Goal: Task Accomplishment & Management: Manage account settings

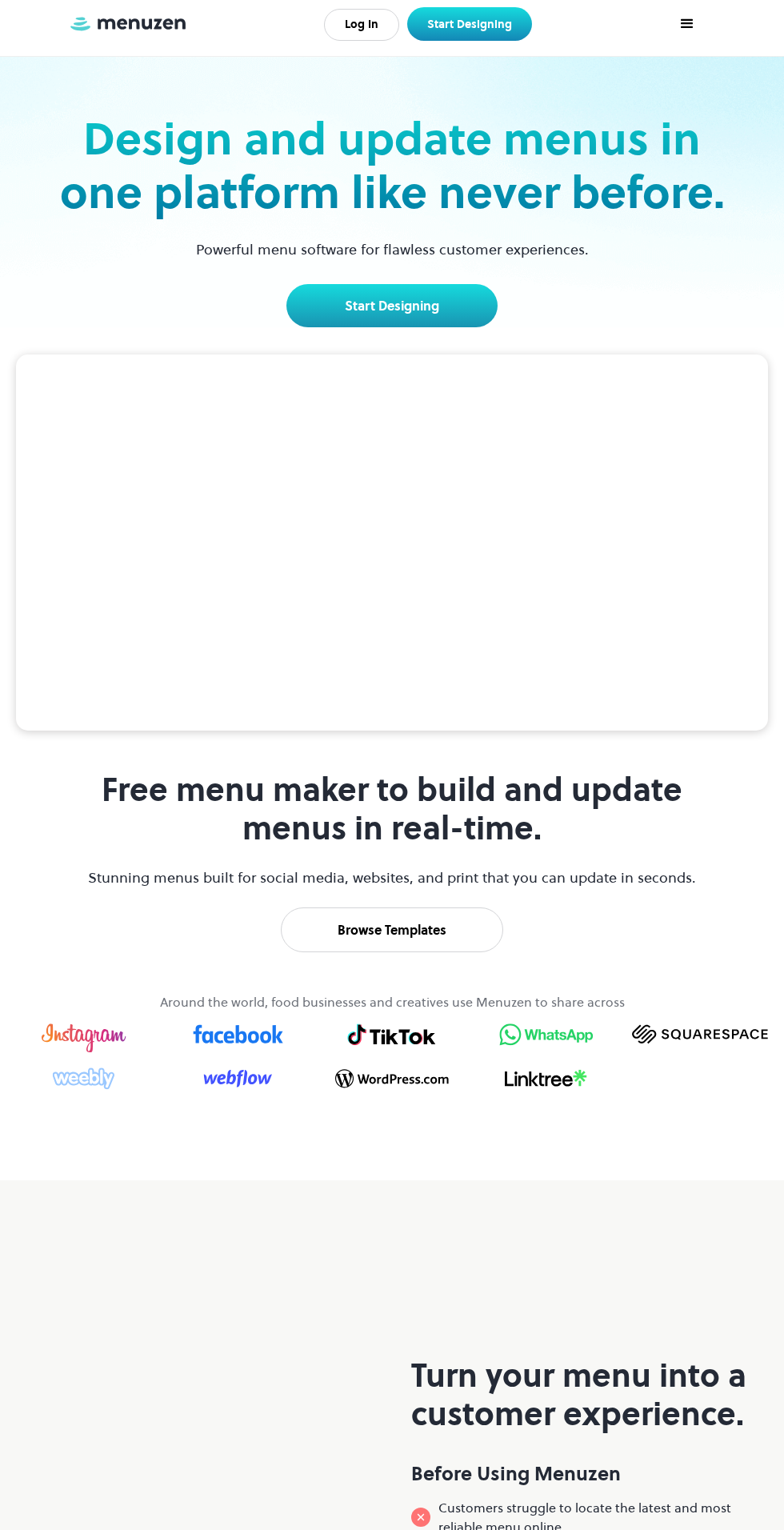
click at [364, 24] on link "Log In" at bounding box center [361, 24] width 75 height 32
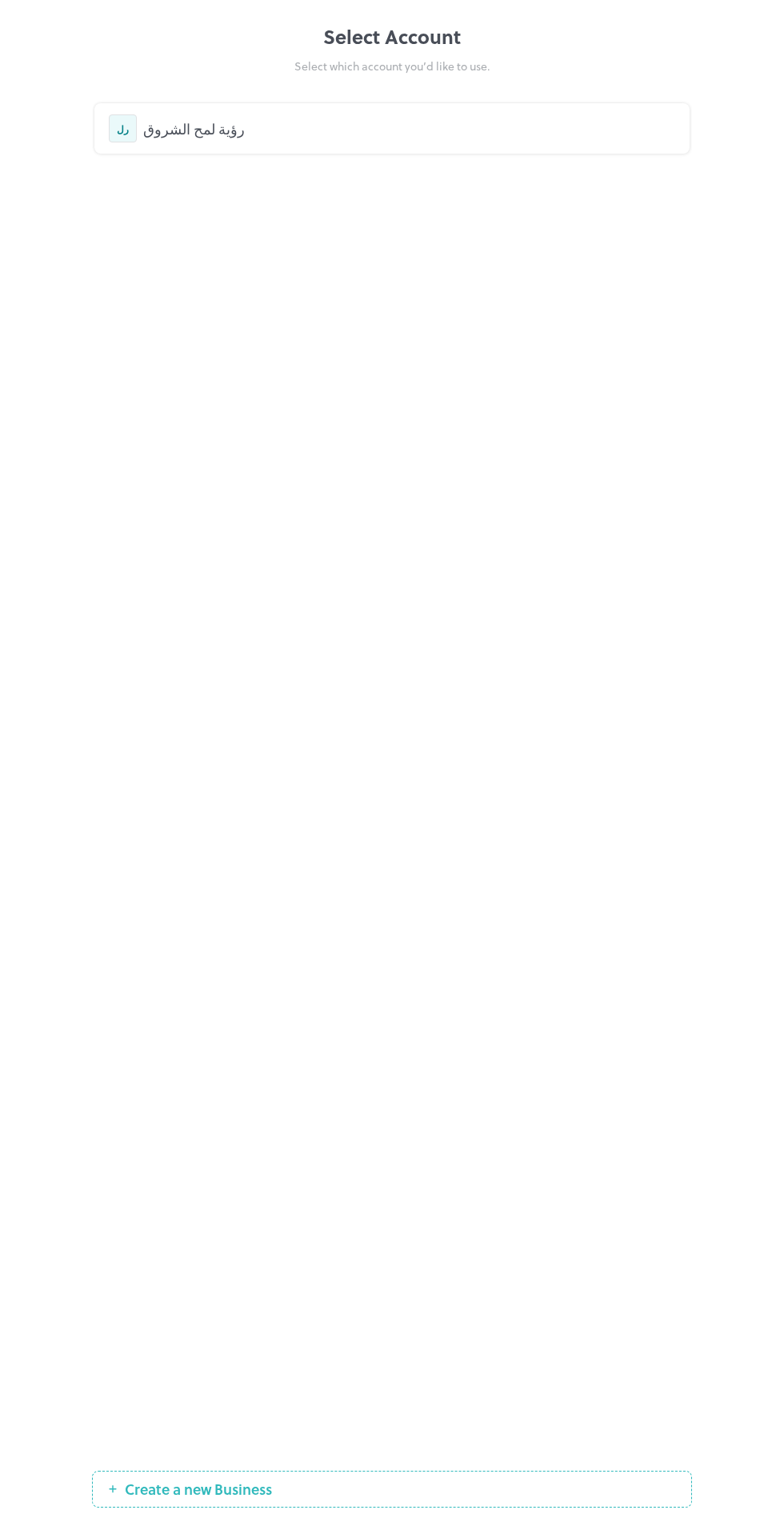
click at [227, 137] on div "رؤية لمح الشروق" at bounding box center [408, 128] width 532 height 21
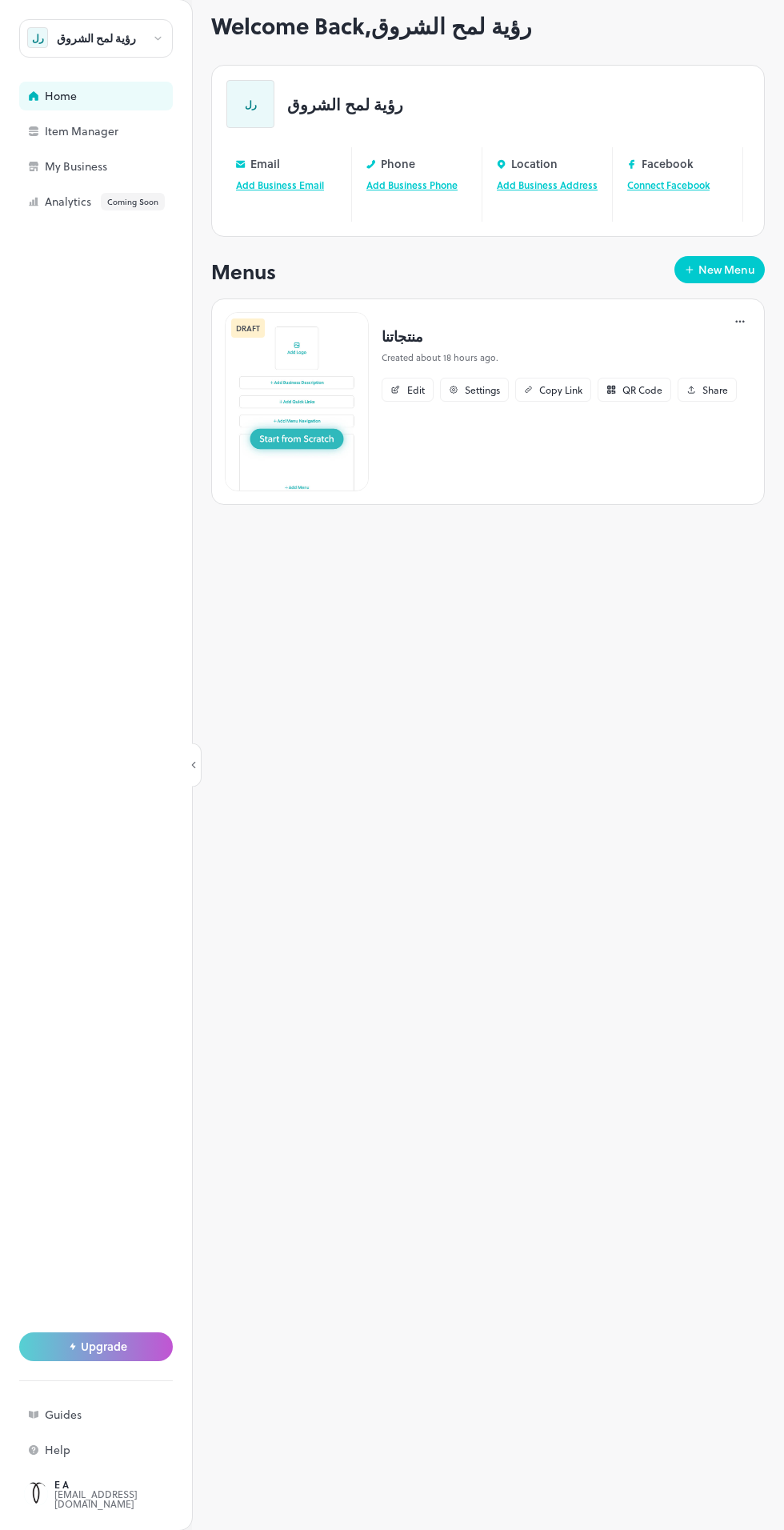
scroll to position [111, 0]
click at [35, 1497] on img at bounding box center [36, 1495] width 24 height 24
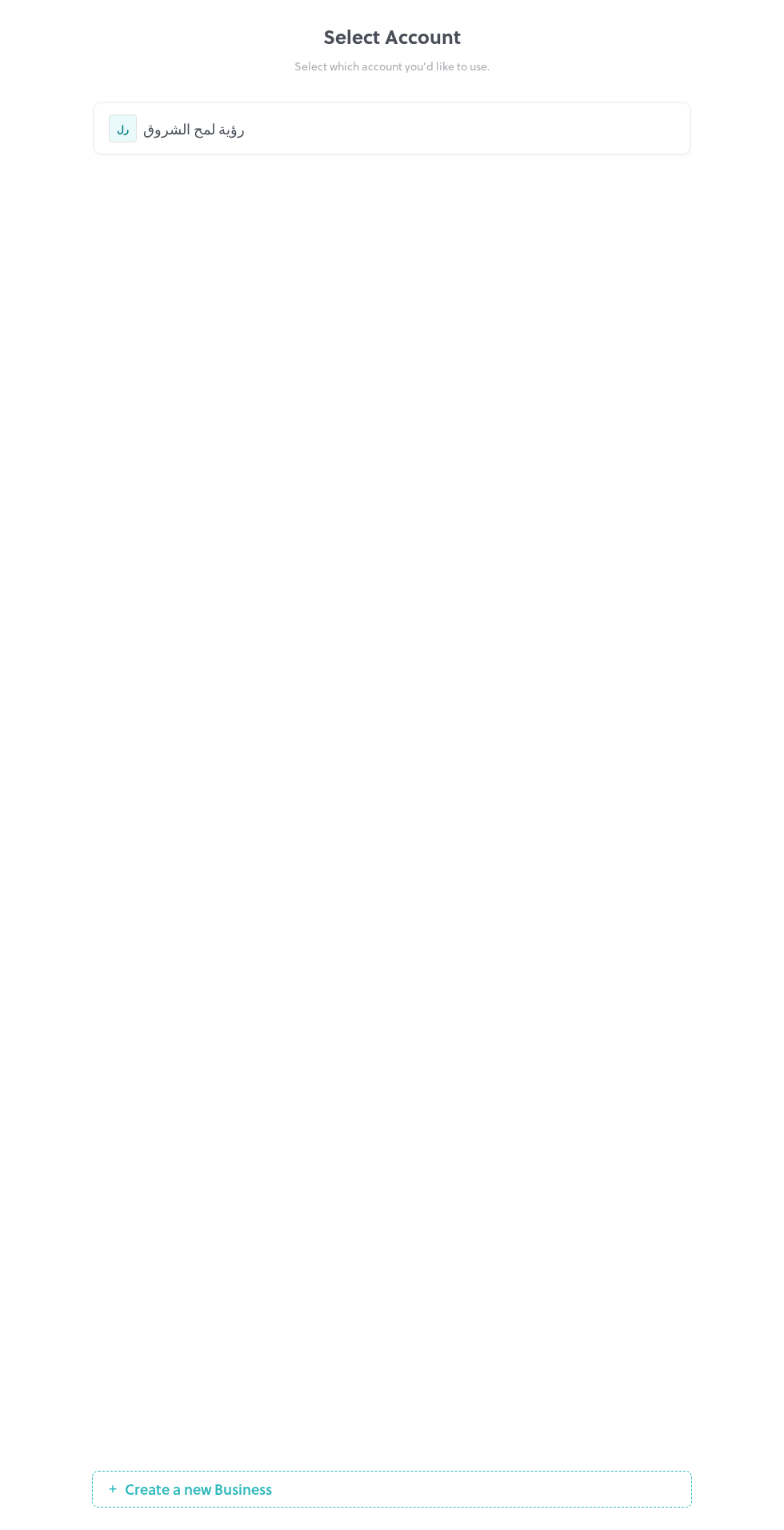
click at [164, 109] on div "رل رؤية لمح الشروق" at bounding box center [392, 128] width 595 height 50
